Goal: Communication & Community: Answer question/provide support

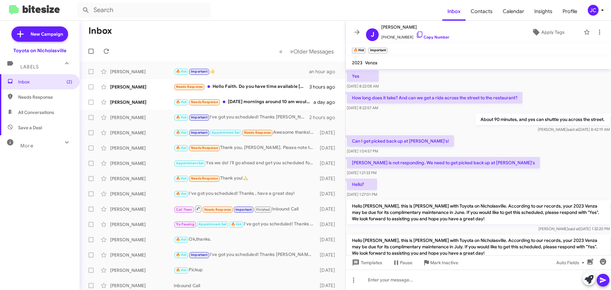
scroll to position [310, 0]
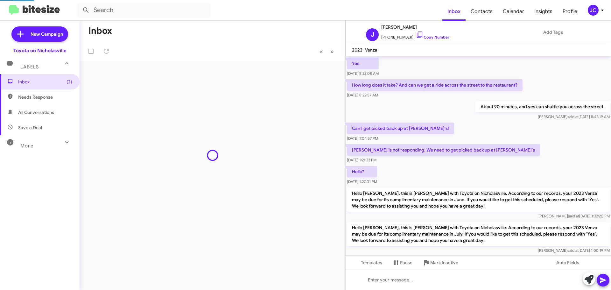
scroll to position [323, 0]
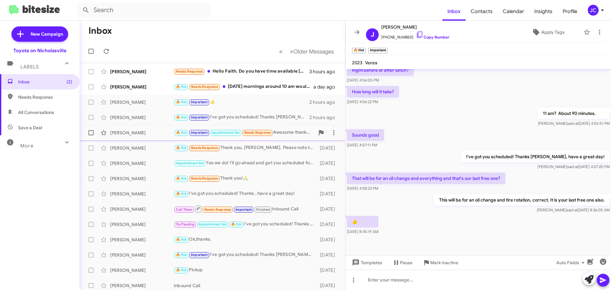
click at [138, 132] on div "[PERSON_NAME]" at bounding box center [142, 132] width 64 height 6
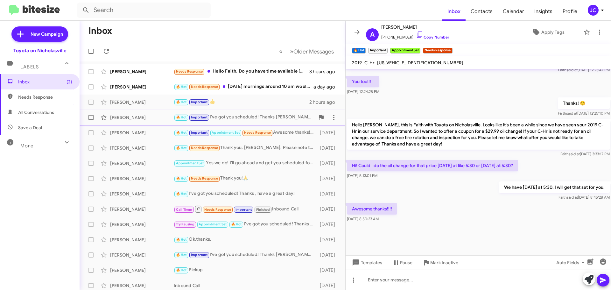
click at [128, 123] on div "[PERSON_NAME] 🔥 Hot Important I've got you scheduled! Thanks [PERSON_NAME], hav…" at bounding box center [212, 117] width 255 height 13
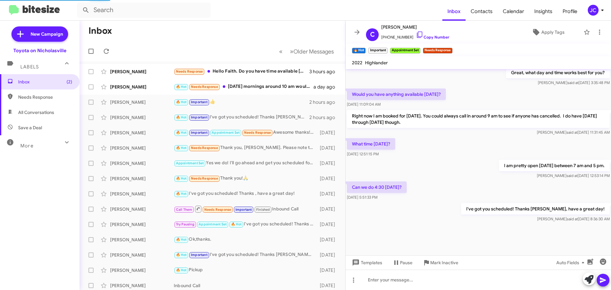
scroll to position [317, 0]
click at [146, 149] on div "[PERSON_NAME]" at bounding box center [142, 148] width 64 height 6
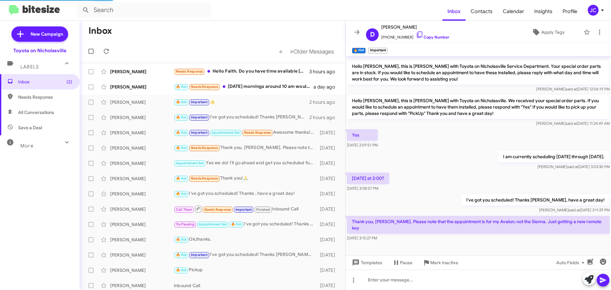
scroll to position [129, 0]
